Goal: Information Seeking & Learning: Learn about a topic

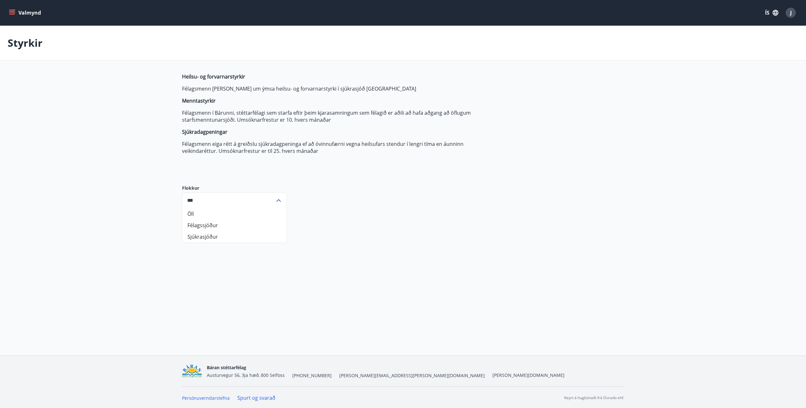
click at [17, 12] on button "Valmynd" at bounding box center [26, 12] width 36 height 11
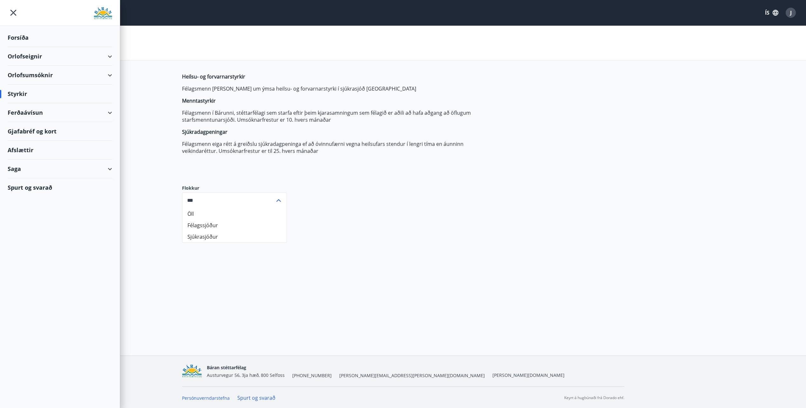
click at [15, 10] on icon "menu" at bounding box center [13, 12] width 11 height 11
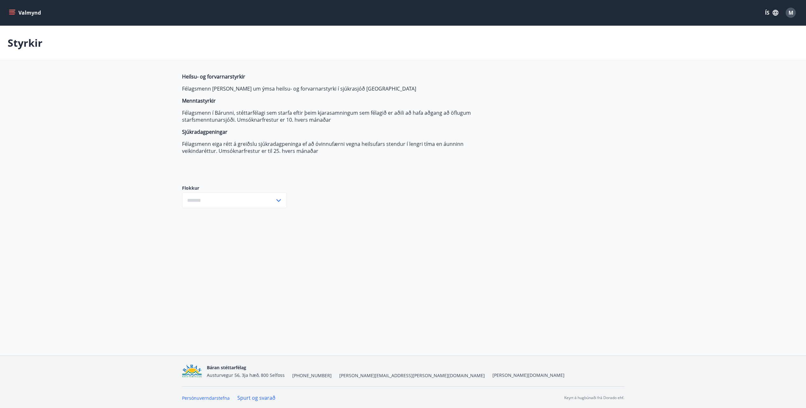
type input "***"
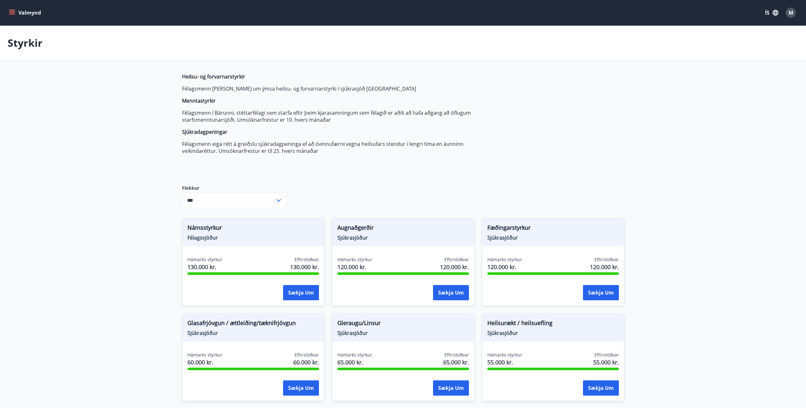
click at [13, 12] on icon "menu" at bounding box center [12, 13] width 6 height 6
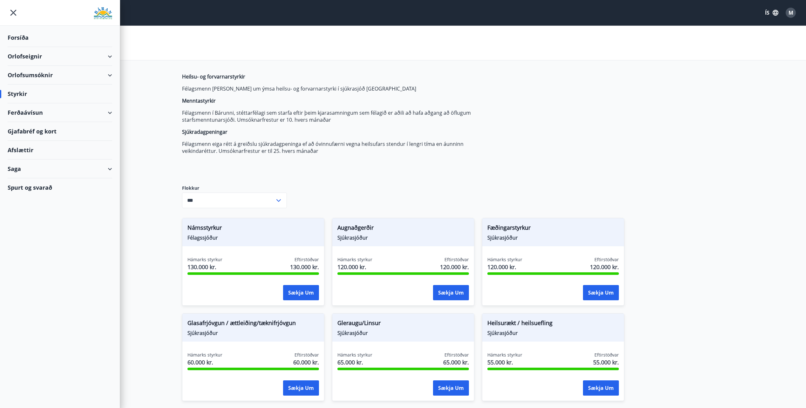
click at [25, 38] on div "Forsíða" at bounding box center [60, 37] width 105 height 19
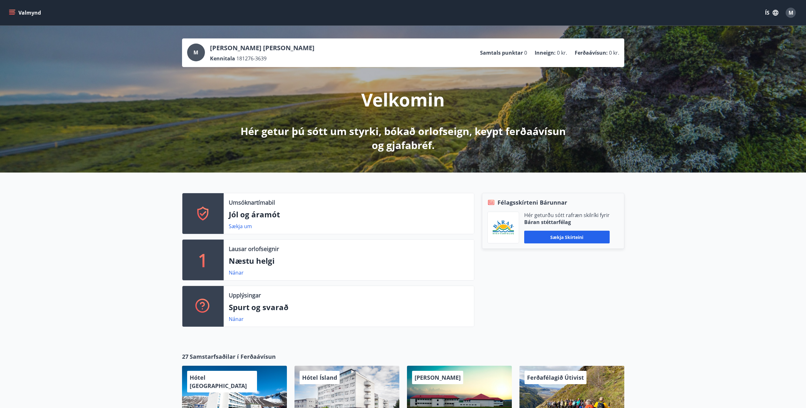
click at [11, 8] on button "Valmynd" at bounding box center [26, 12] width 36 height 11
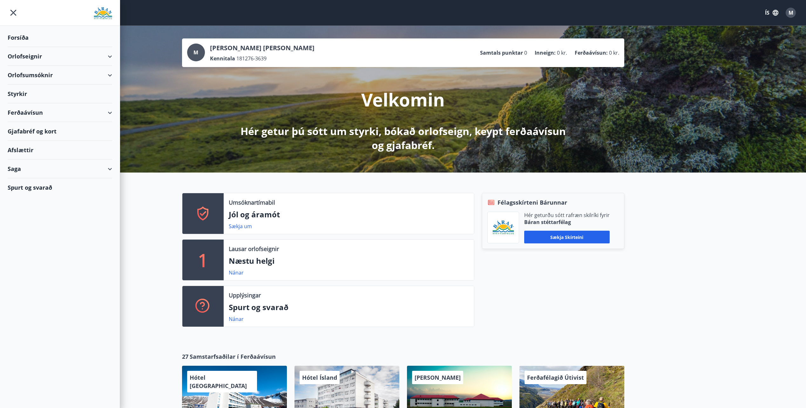
click at [16, 168] on div "Saga" at bounding box center [60, 168] width 105 height 19
click at [27, 213] on div "Umsóknir" at bounding box center [60, 211] width 94 height 13
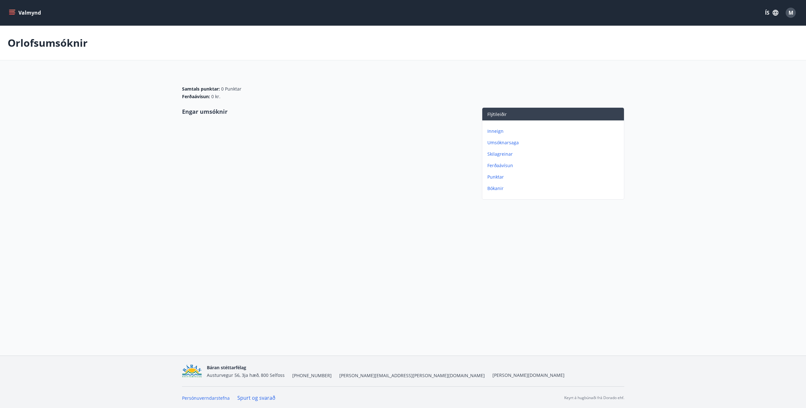
click at [14, 13] on icon "menu" at bounding box center [12, 12] width 7 height 1
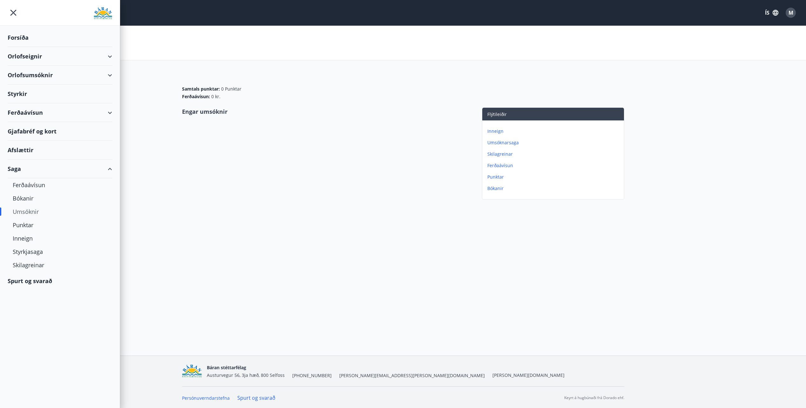
click at [32, 37] on div "Forsíða" at bounding box center [60, 37] width 105 height 19
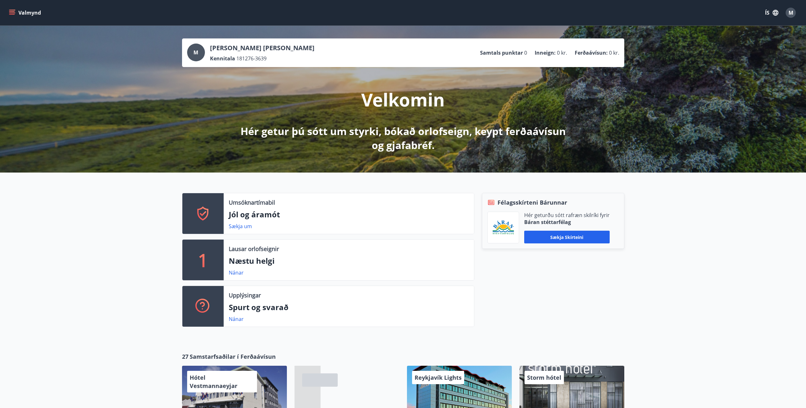
click at [12, 12] on icon "menu" at bounding box center [12, 11] width 6 height 1
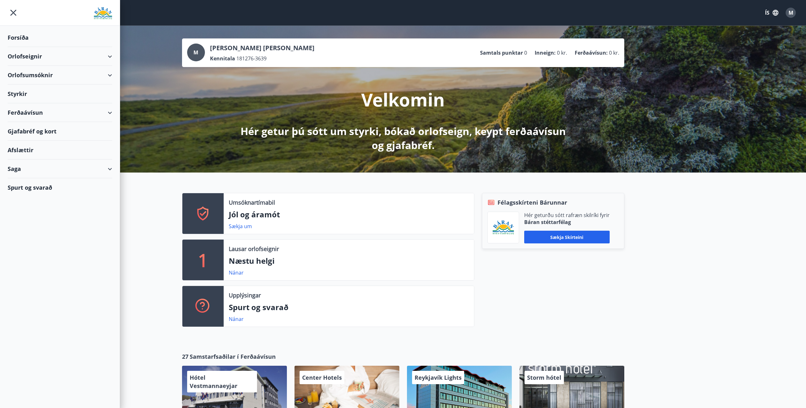
click at [172, 186] on div "Umsóknartímabil Jól og áramót Sækja um 1 Lausar orlofseignir Næstu helgi Nánar …" at bounding box center [403, 257] width 806 height 170
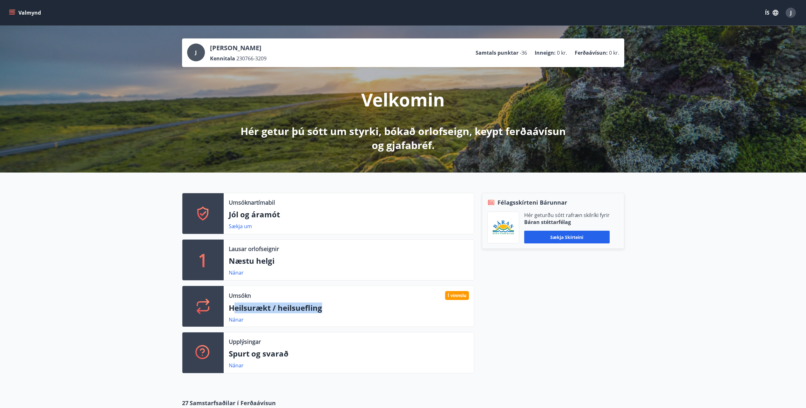
drag, startPoint x: 268, startPoint y: 309, endPoint x: 390, endPoint y: 310, distance: 122.0
click at [390, 310] on p "Heilsurækt / heilsuefling" at bounding box center [349, 307] width 240 height 11
drag, startPoint x: 390, startPoint y: 310, endPoint x: 393, endPoint y: 315, distance: 5.7
click at [394, 315] on div "Umsókn Í vinnslu Heilsurækt / heilsuefling Nánar" at bounding box center [349, 306] width 250 height 41
click at [17, 9] on button "Valmynd" at bounding box center [26, 12] width 36 height 11
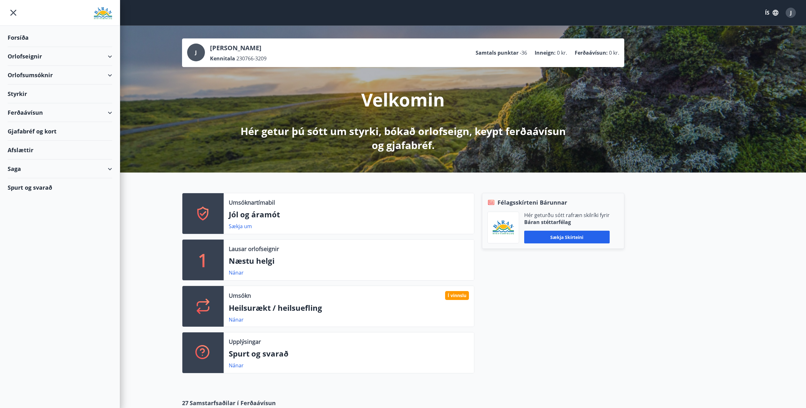
click at [18, 94] on div "Styrkir" at bounding box center [60, 94] width 105 height 19
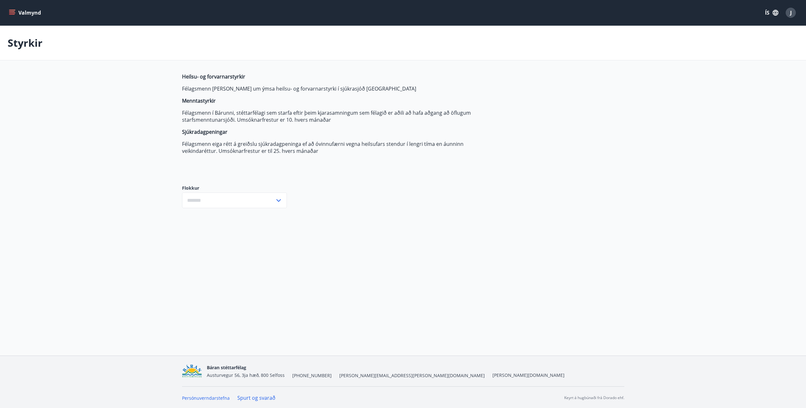
type input "***"
click at [248, 199] on input "***" at bounding box center [228, 201] width 93 height 16
click at [479, 168] on div "Heilsu- og forvarnarstyrkir Félagsmenn [PERSON_NAME] um ýmsa heilsu- og forvarn…" at bounding box center [332, 124] width 300 height 102
click at [448, 154] on div "Heilsu- og forvarnarstyrkir Félagsmenn [PERSON_NAME] um ýmsa heilsu- og forvarn…" at bounding box center [332, 124] width 300 height 102
click at [279, 193] on div "*** ​" at bounding box center [234, 201] width 105 height 16
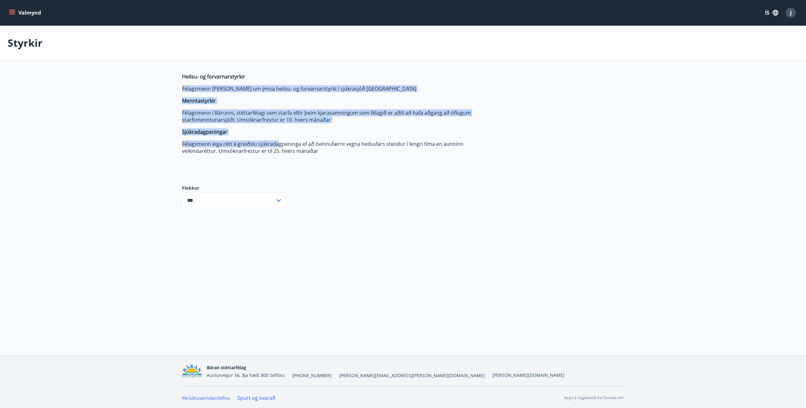
drag, startPoint x: 179, startPoint y: 84, endPoint x: 276, endPoint y: 145, distance: 115.8
click at [276, 145] on div "Heilsu- og forvarnarstyrkir Félagsmenn [PERSON_NAME] um ýmsa heilsu- og forvarn…" at bounding box center [402, 145] width 457 height 145
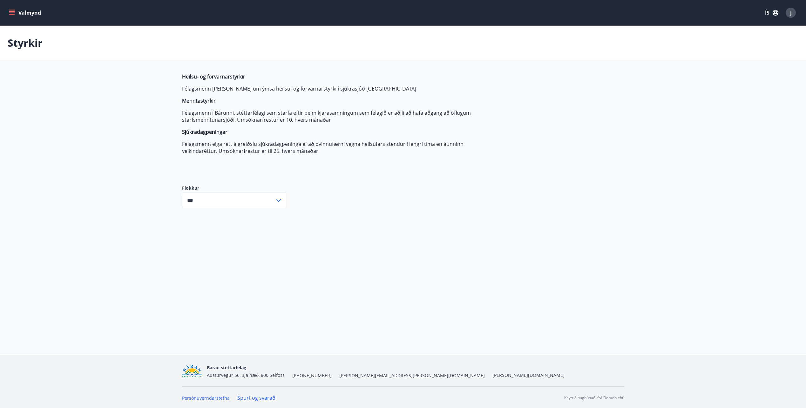
drag, startPoint x: 276, startPoint y: 145, endPoint x: 361, endPoint y: 151, distance: 85.0
click at [361, 151] on p "Félagsmenn eiga rétt á greiðslu sjúkradagpeninga ef að óvinnufærni vegna heilsu…" at bounding box center [332, 147] width 300 height 14
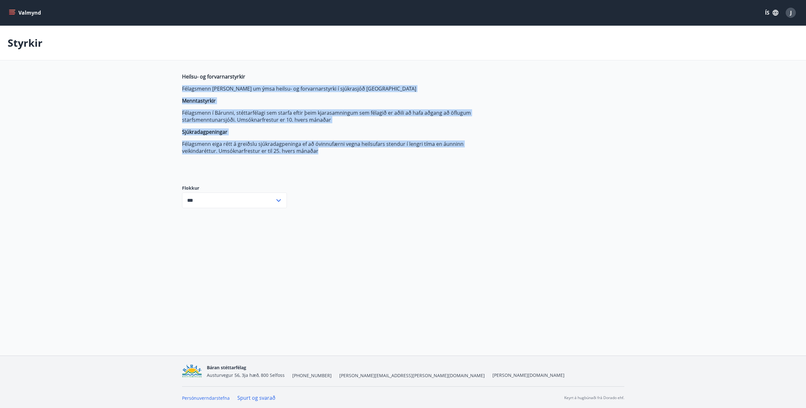
drag, startPoint x: 361, startPoint y: 151, endPoint x: 303, endPoint y: 63, distance: 105.6
click at [303, 63] on main "Styrkir Heilsu- og forvarnarstyrkir Félagsmenn [PERSON_NAME] um ýmsa heilsu- og…" at bounding box center [403, 122] width 806 height 192
drag, startPoint x: 303, startPoint y: 63, endPoint x: 420, endPoint y: 108, distance: 125.2
click at [420, 108] on span "Heilsu- og forvarnarstyrkir Félagsmenn [PERSON_NAME] um ýmsa heilsu- og forvarn…" at bounding box center [332, 113] width 300 height 81
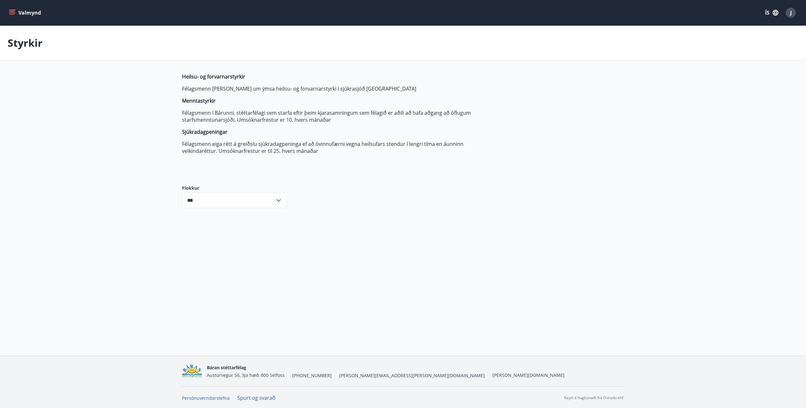
click at [19, 11] on button "Valmynd" at bounding box center [26, 12] width 36 height 11
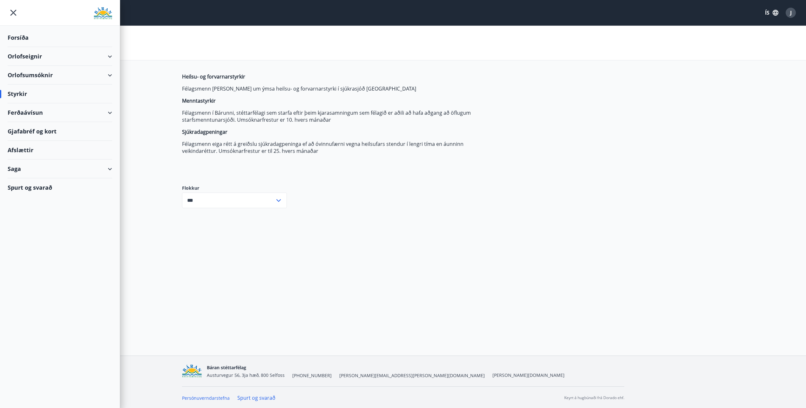
click at [19, 33] on div "Forsíða" at bounding box center [60, 37] width 105 height 19
